Goal: Use online tool/utility

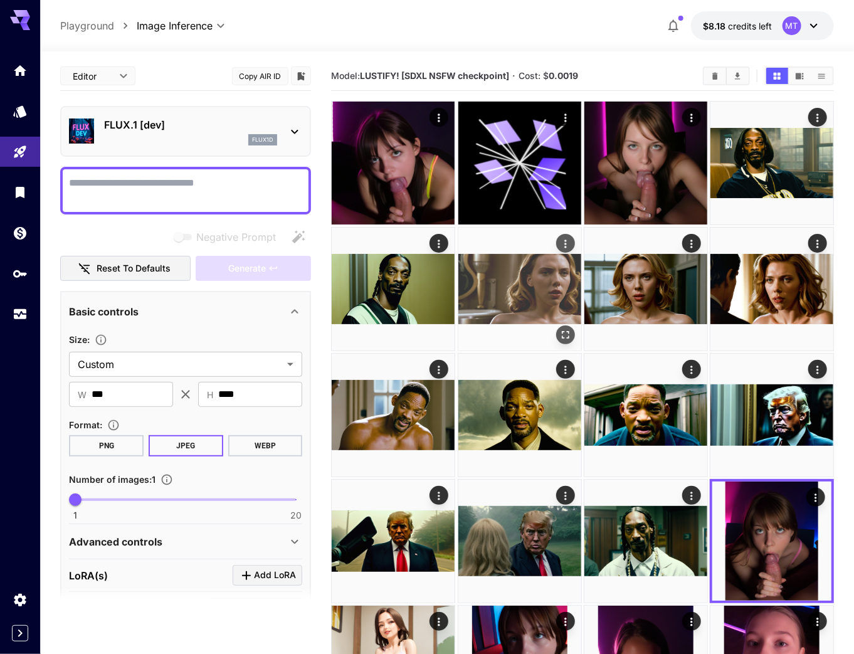
click at [564, 328] on icon "Open in fullscreen" at bounding box center [565, 334] width 13 height 13
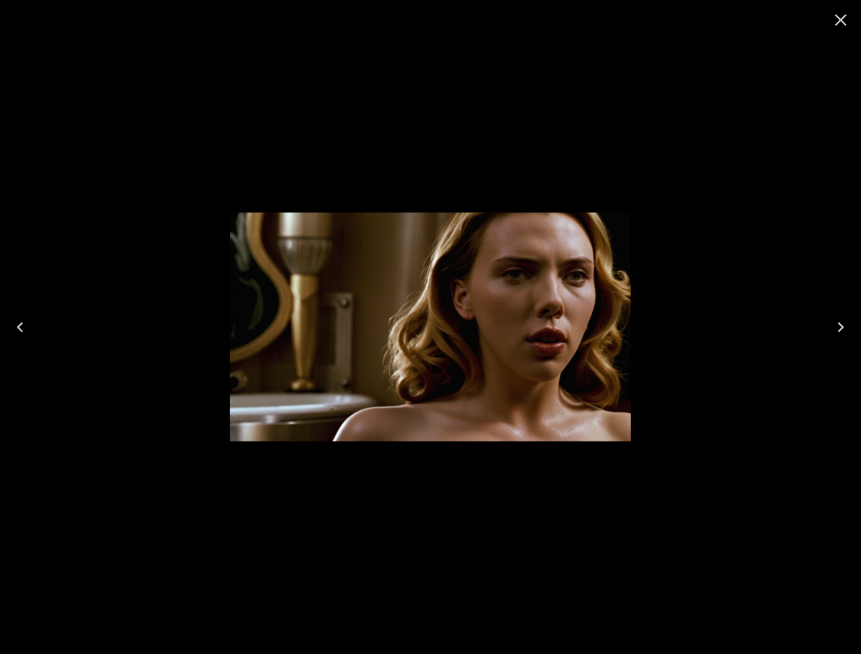
click at [846, 18] on icon "Close" at bounding box center [841, 20] width 20 height 20
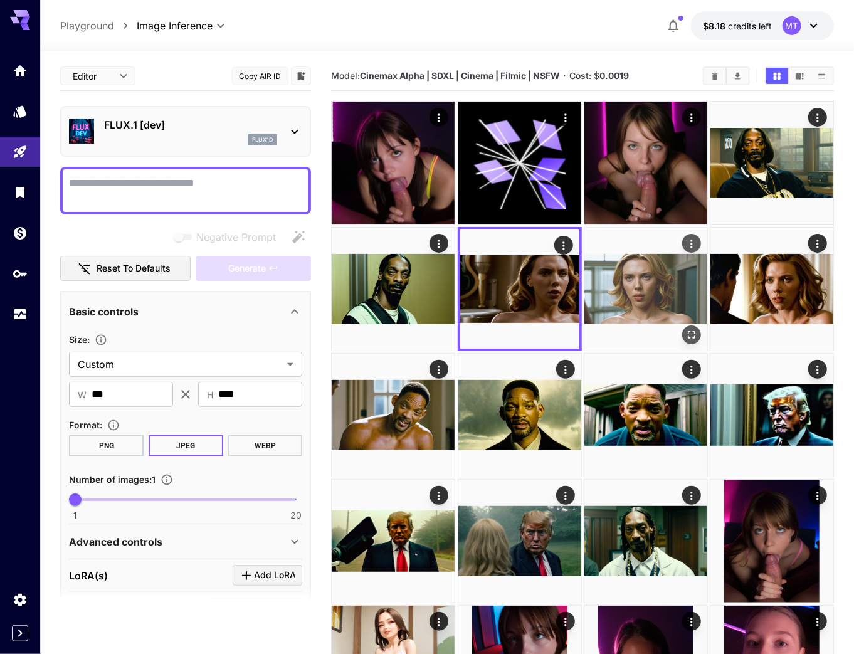
click at [697, 341] on button "Open in fullscreen" at bounding box center [690, 334] width 19 height 19
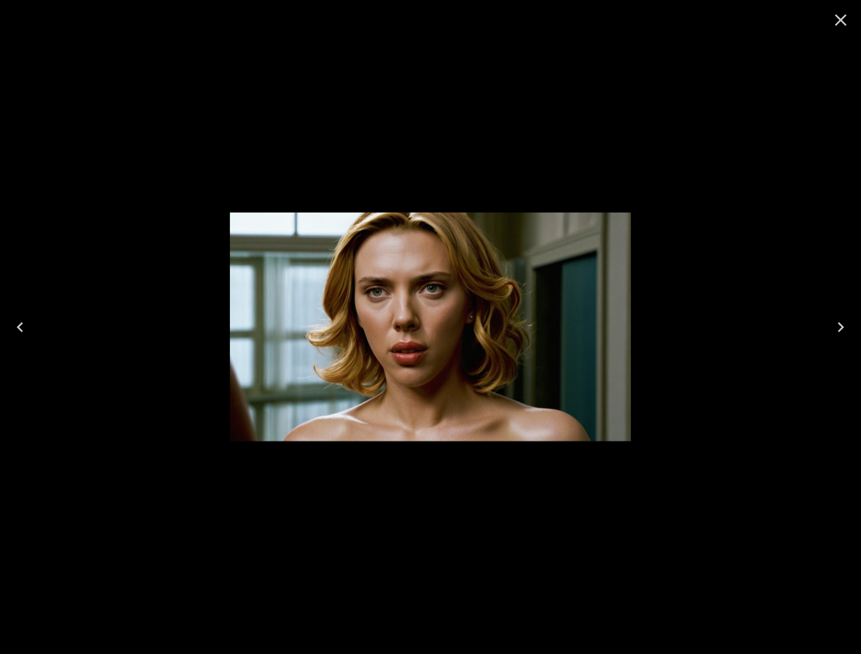
click at [844, 18] on icon "Close" at bounding box center [841, 20] width 20 height 20
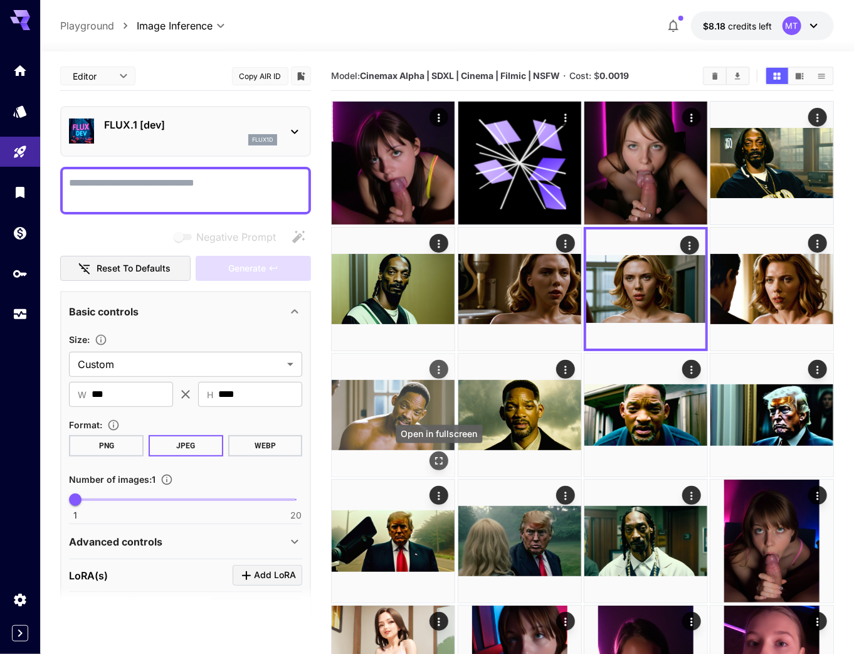
click at [436, 462] on icon "Open in fullscreen" at bounding box center [439, 460] width 13 height 13
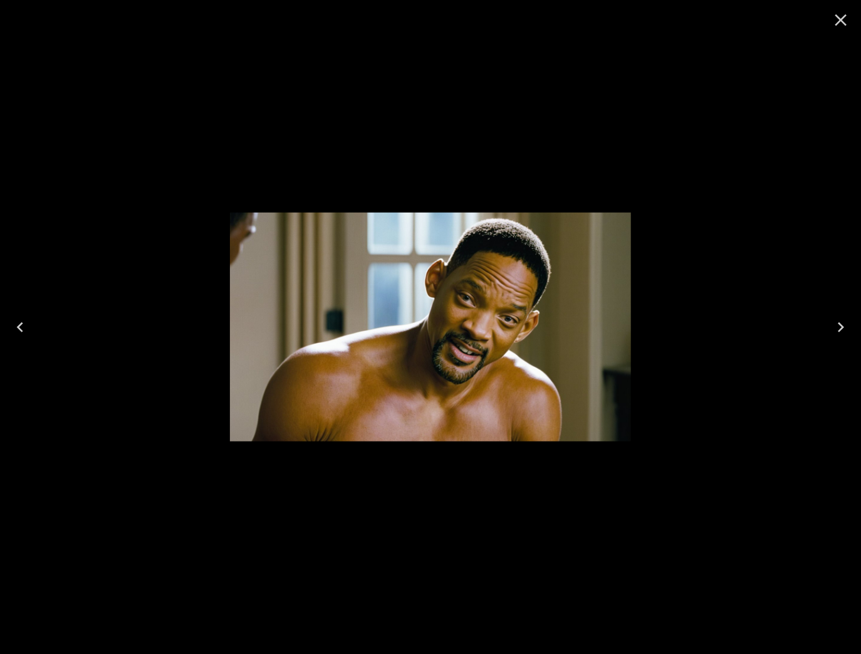
click at [843, 19] on icon "Close" at bounding box center [841, 20] width 20 height 20
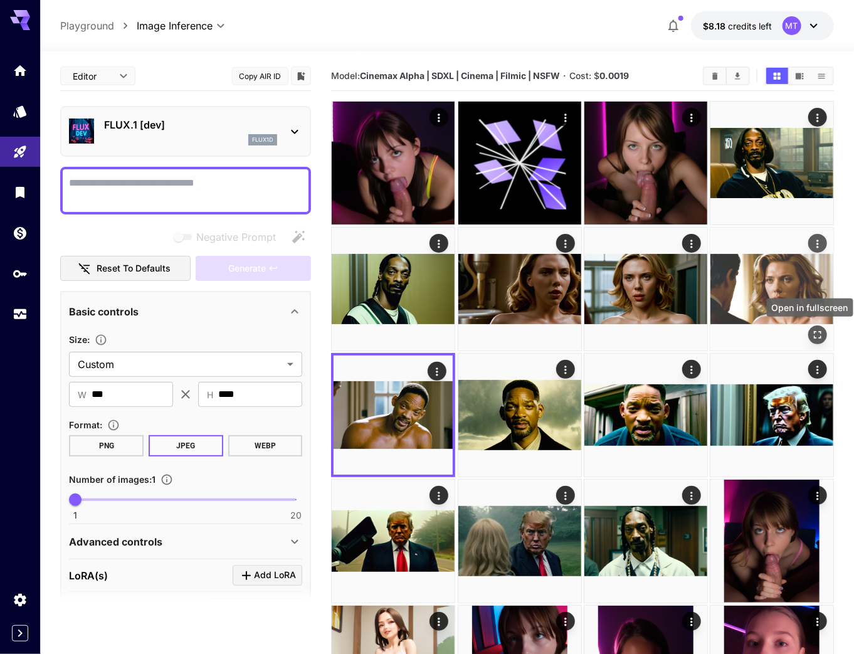
click at [817, 333] on icon "Open in fullscreen" at bounding box center [817, 334] width 13 height 13
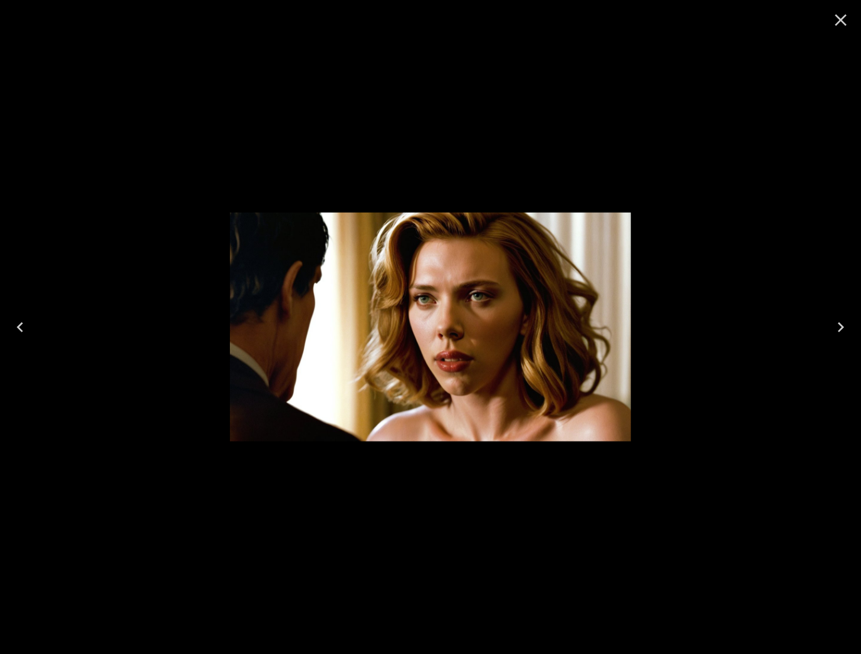
click at [841, 23] on icon "Close" at bounding box center [841, 20] width 20 height 20
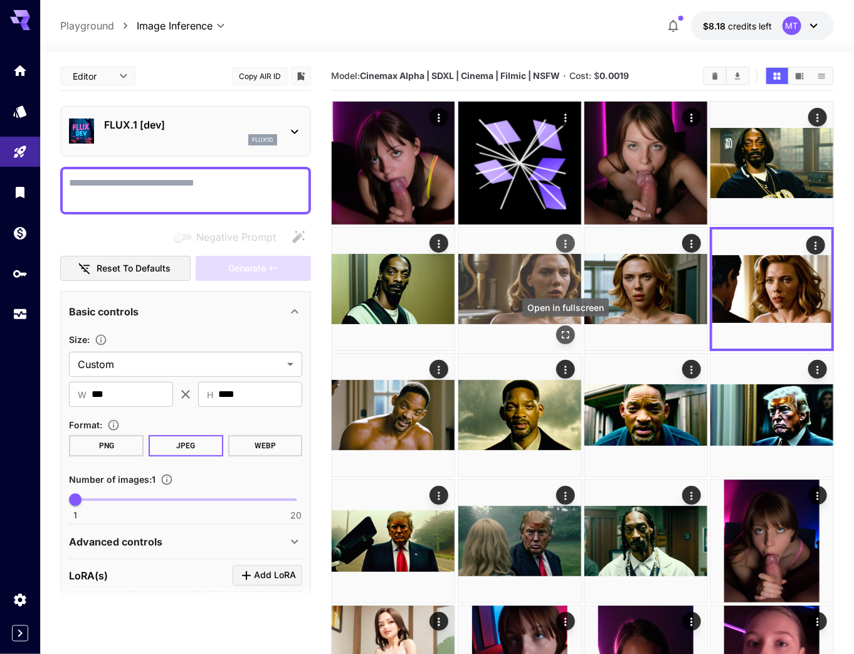
click at [567, 335] on icon "Open in fullscreen" at bounding box center [565, 334] width 13 height 13
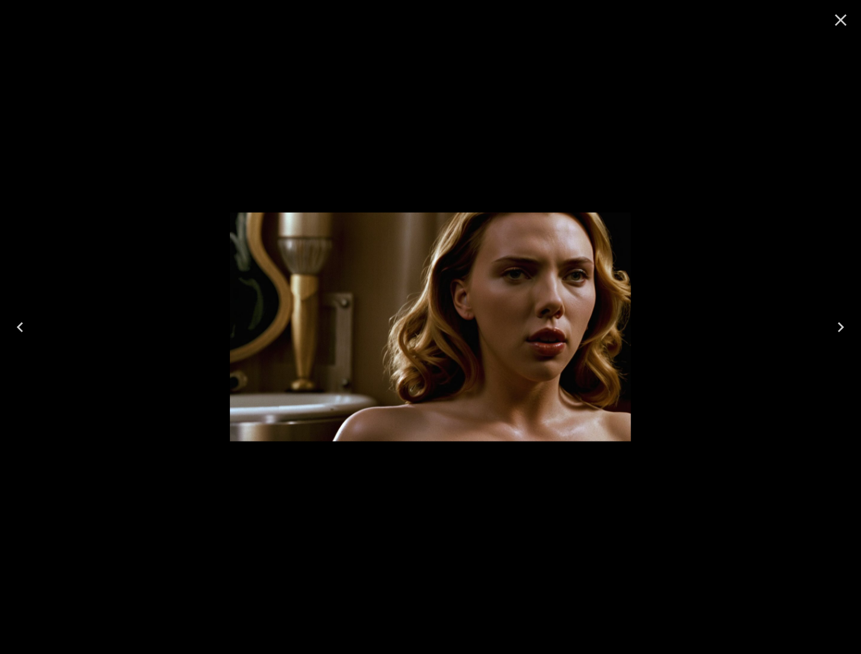
click at [845, 21] on icon "Close" at bounding box center [841, 20] width 20 height 20
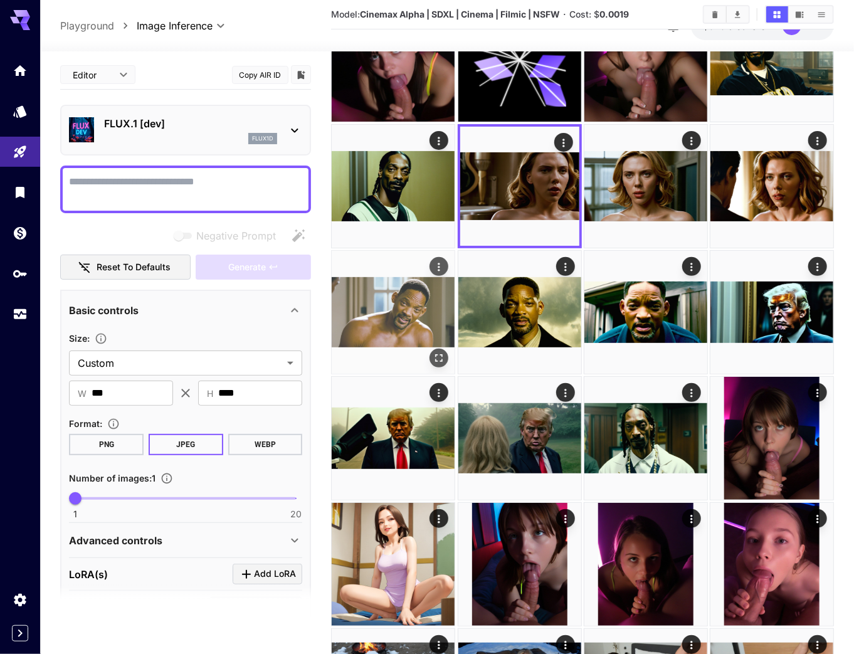
scroll to position [301, 0]
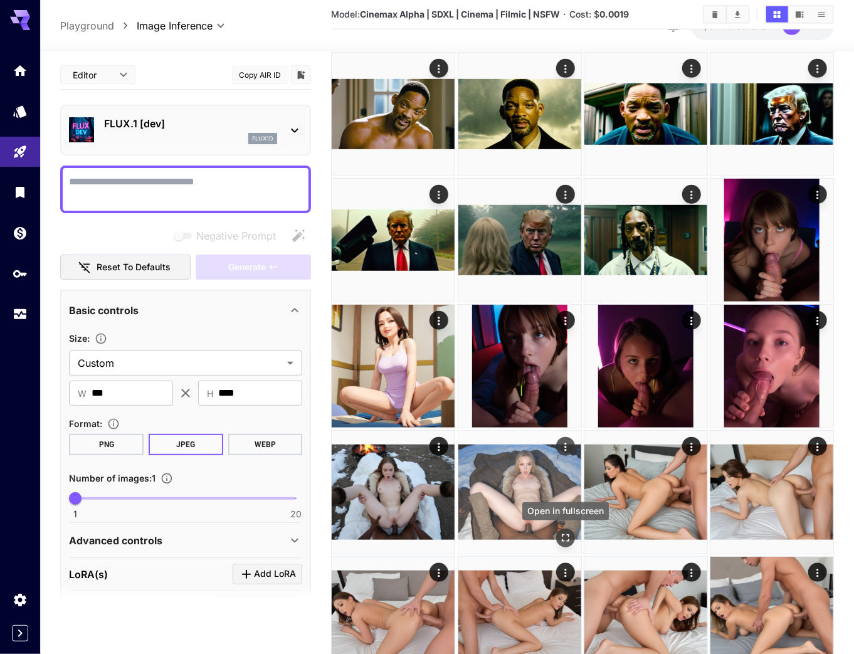
click at [563, 537] on icon "Open in fullscreen" at bounding box center [565, 538] width 13 height 13
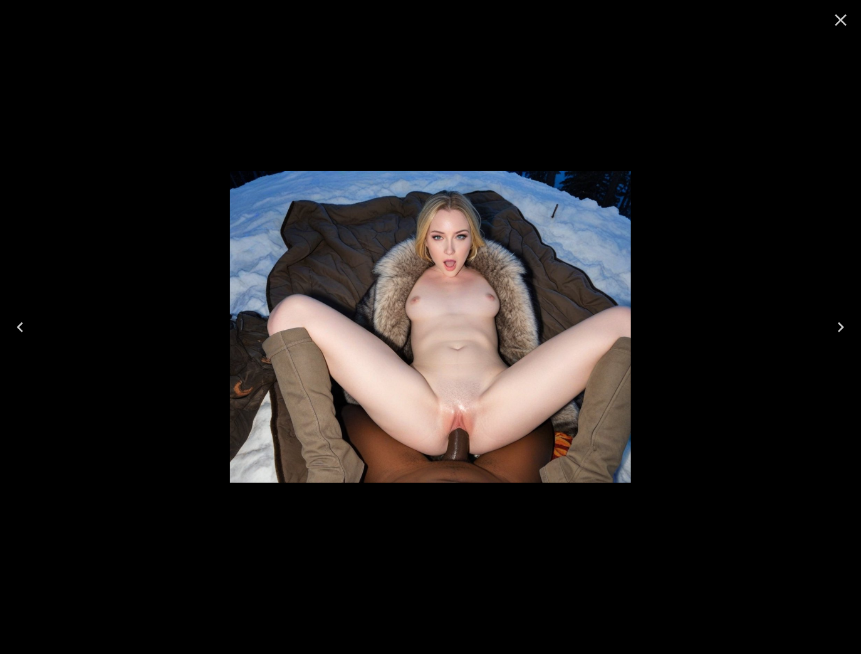
click at [848, 23] on icon "Close" at bounding box center [841, 20] width 20 height 20
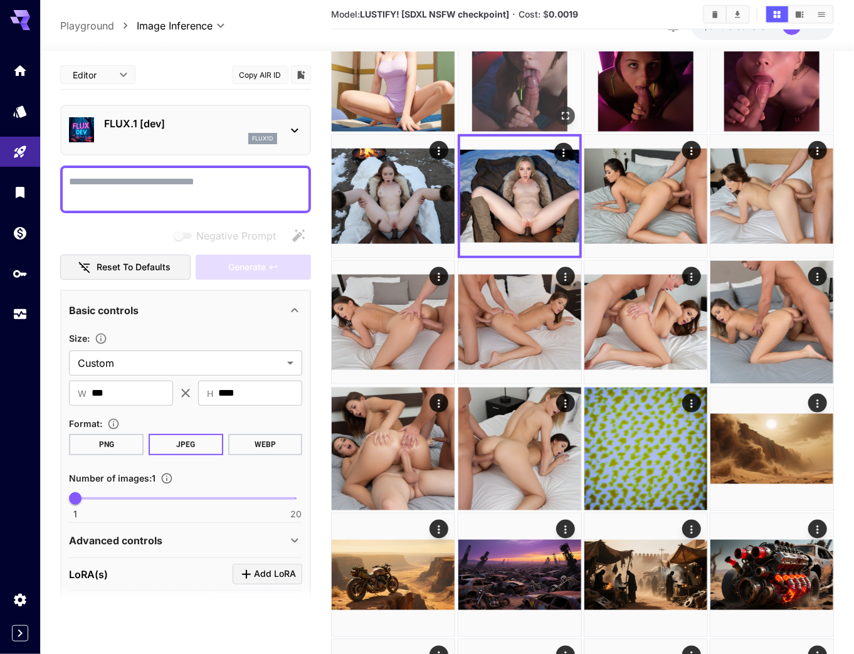
scroll to position [702, 0]
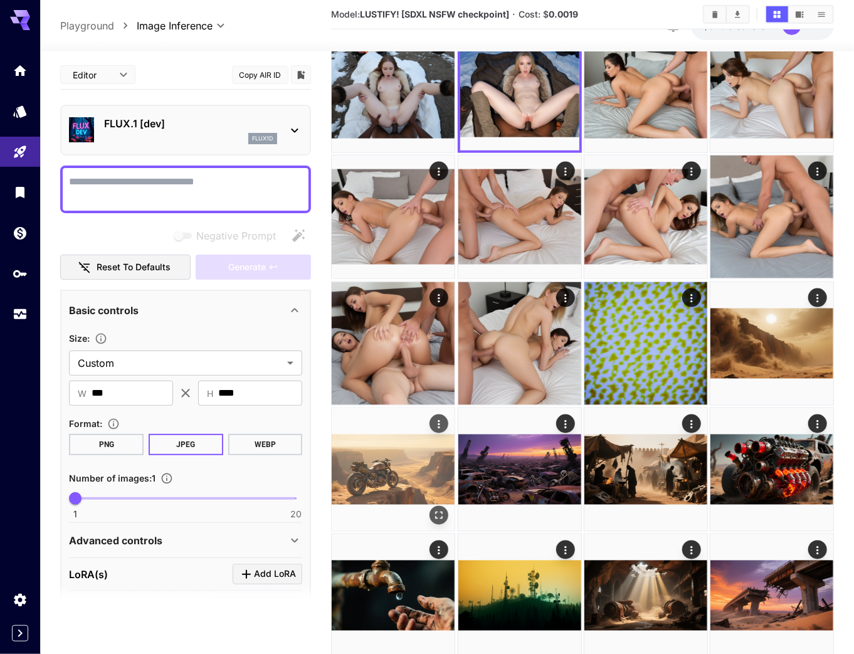
click at [440, 510] on icon "Open in fullscreen" at bounding box center [439, 515] width 13 height 13
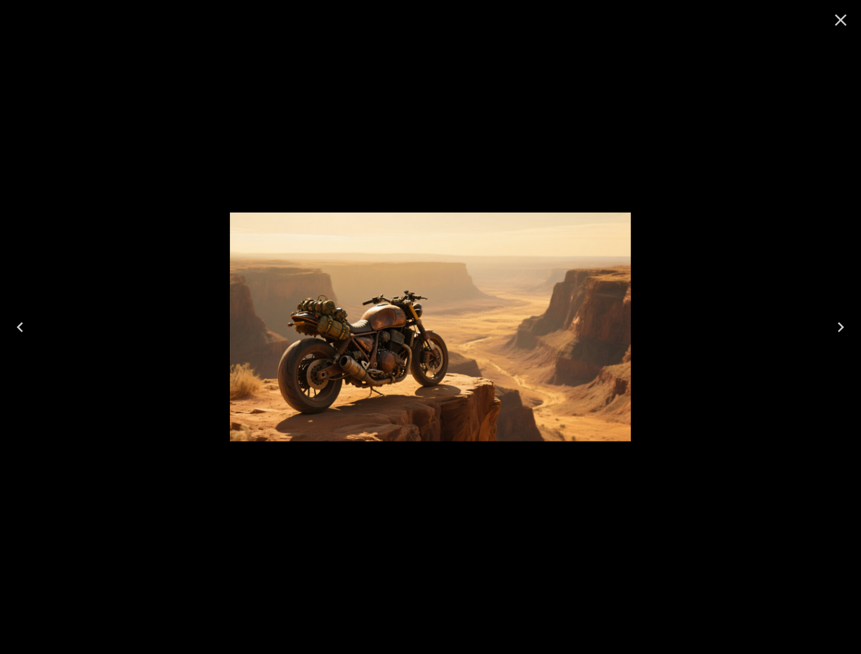
click at [842, 13] on icon "Close" at bounding box center [841, 20] width 20 height 20
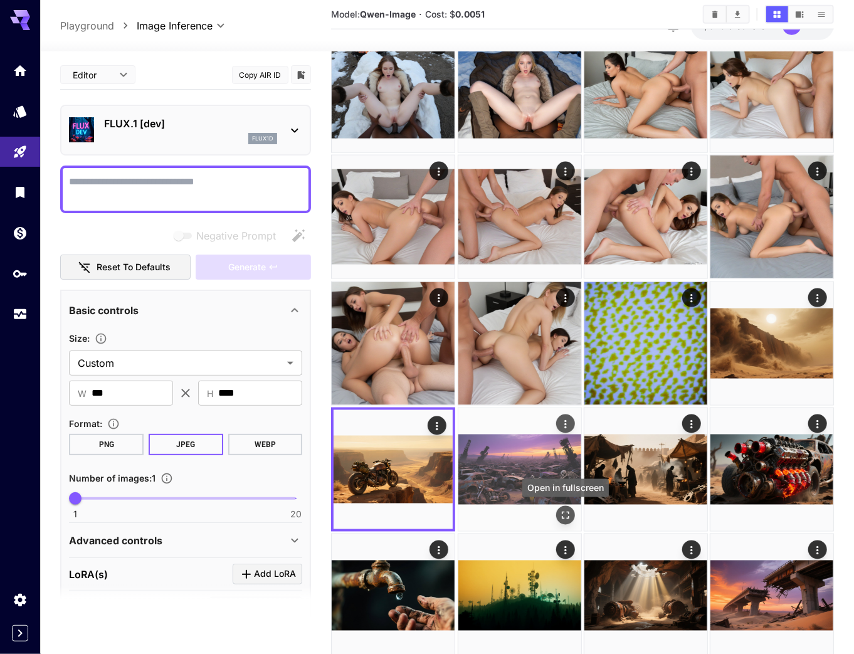
click at [564, 513] on icon "Open in fullscreen" at bounding box center [565, 515] width 13 height 13
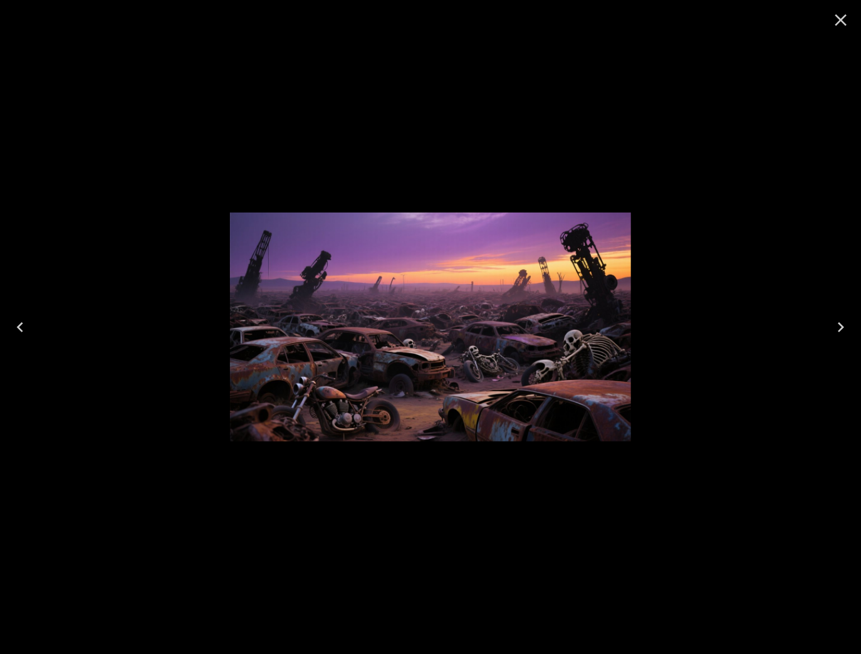
click at [840, 20] on icon "Close" at bounding box center [841, 20] width 20 height 20
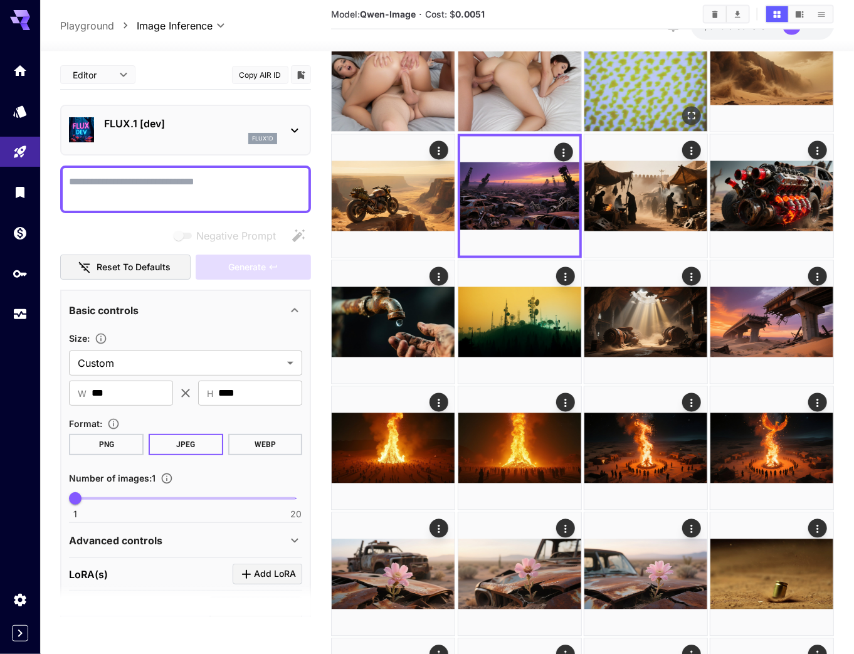
scroll to position [953, 0]
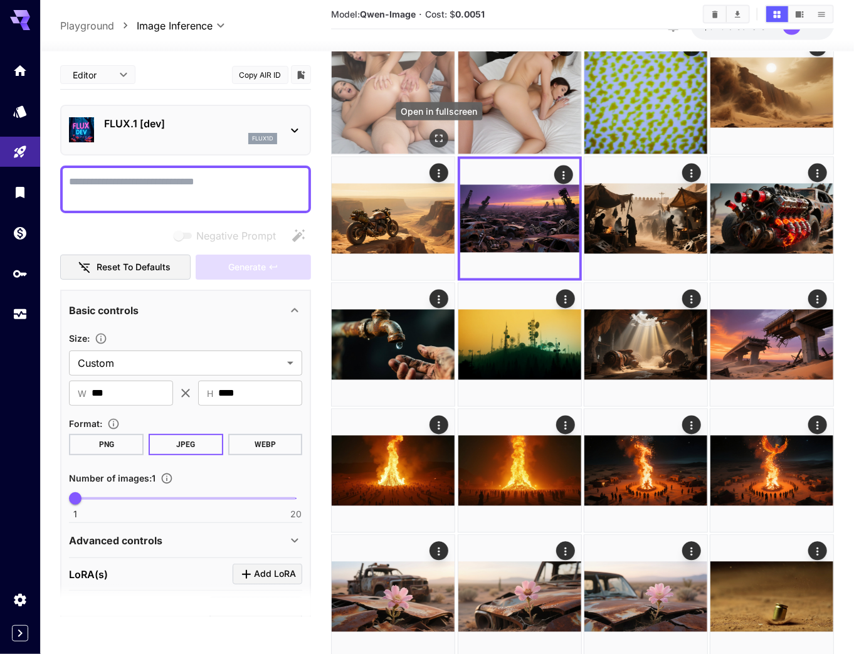
click at [441, 142] on icon "Open in fullscreen" at bounding box center [439, 139] width 8 height 8
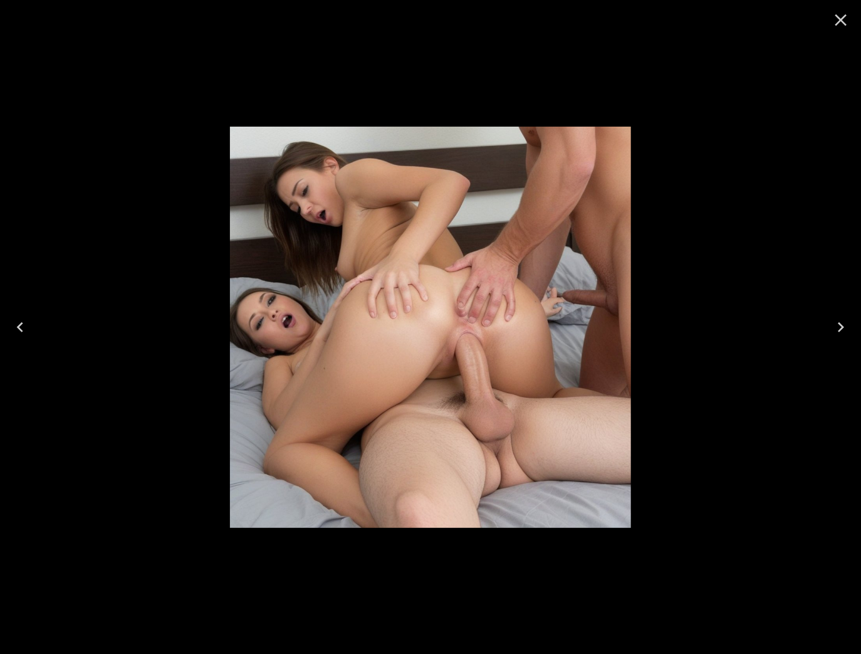
click at [843, 23] on icon "Close" at bounding box center [841, 20] width 20 height 20
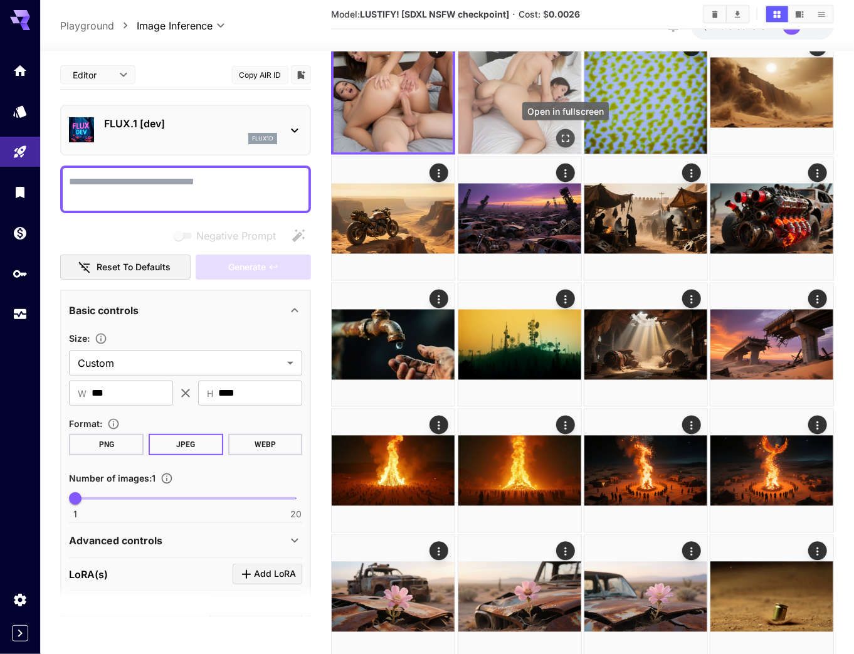
click at [562, 141] on icon "Open in fullscreen" at bounding box center [566, 139] width 8 height 8
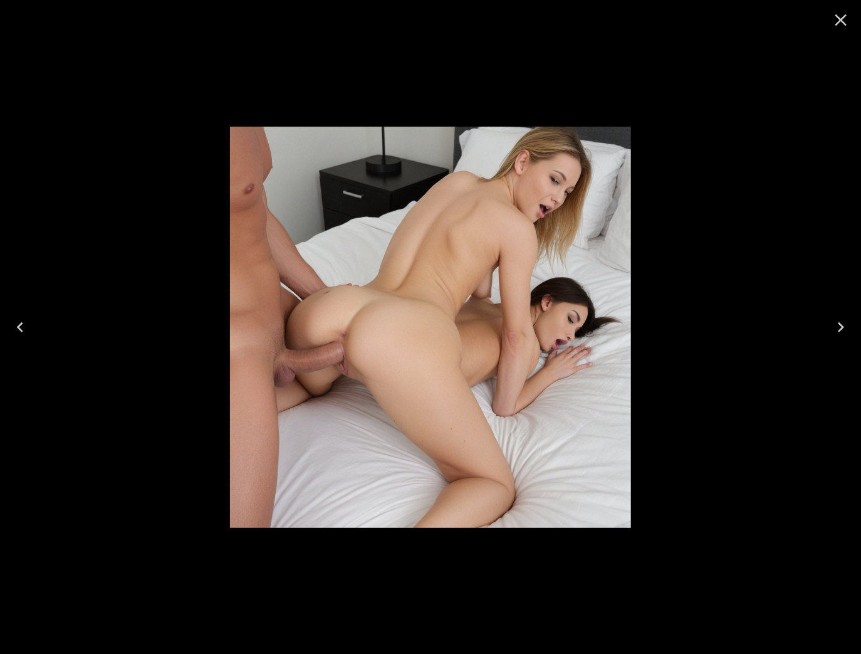
click at [842, 24] on icon "Close" at bounding box center [841, 20] width 20 height 20
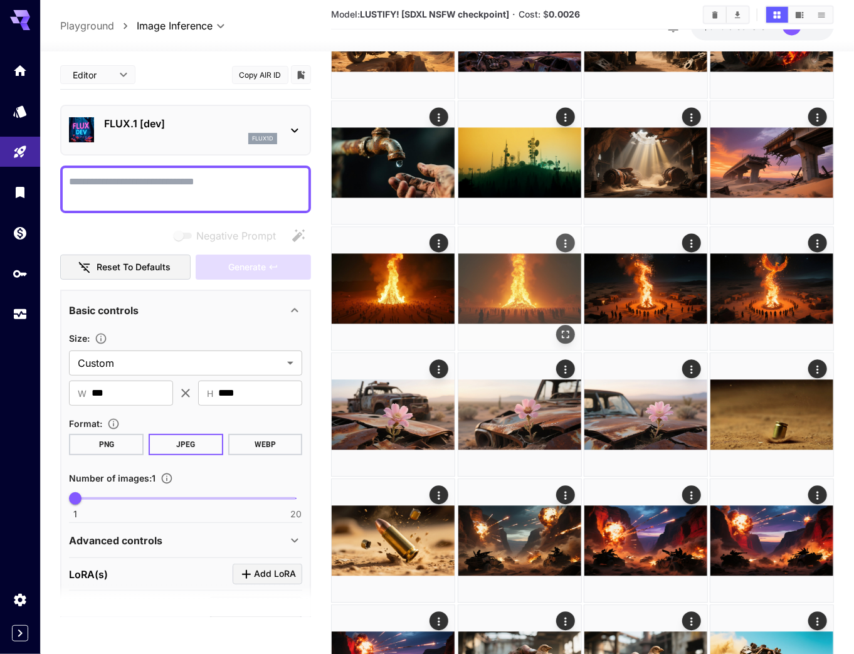
scroll to position [1103, 0]
